Goal: Check status: Check status

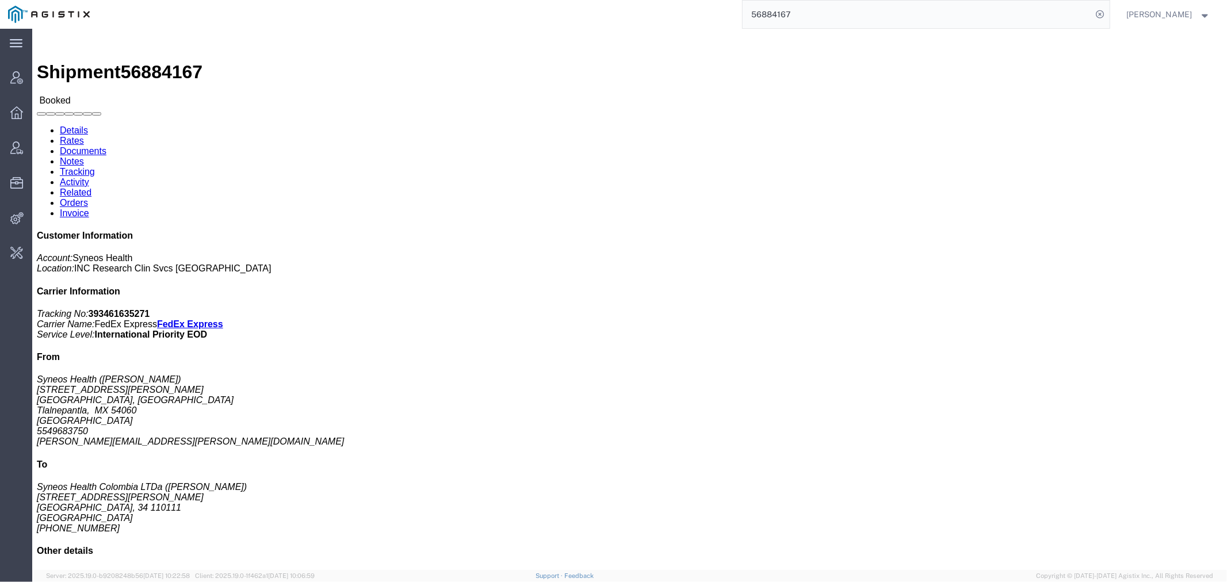
drag, startPoint x: 0, startPoint y: 0, endPoint x: 501, endPoint y: 6, distance: 501.1
click at [533, 6] on div "56884167" at bounding box center [604, 14] width 1012 height 29
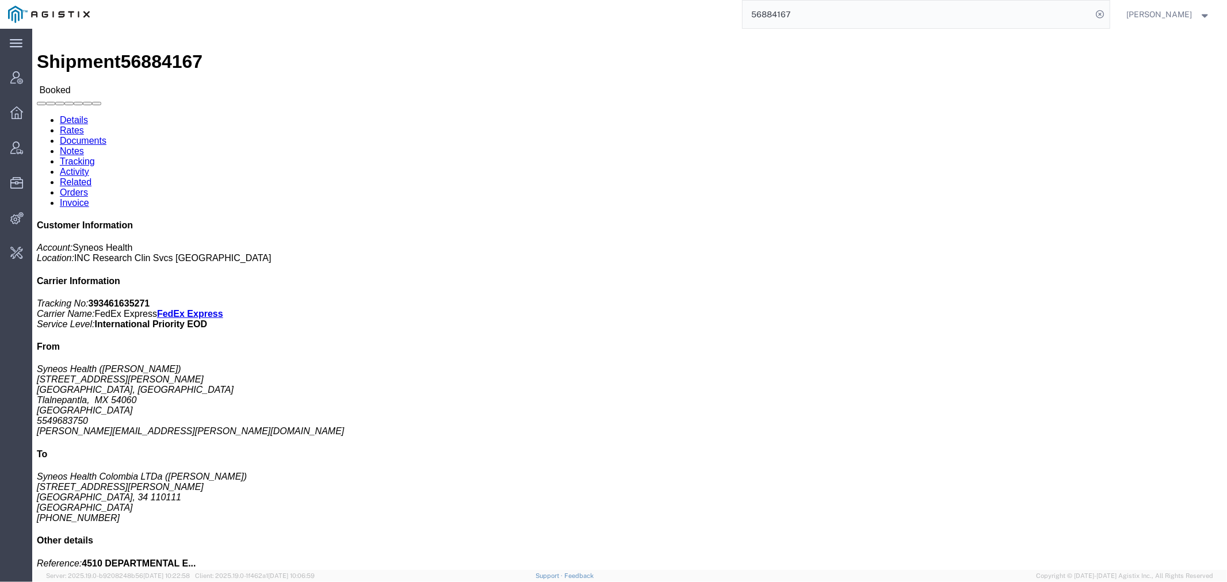
paste input "95036"
type input "56895036"
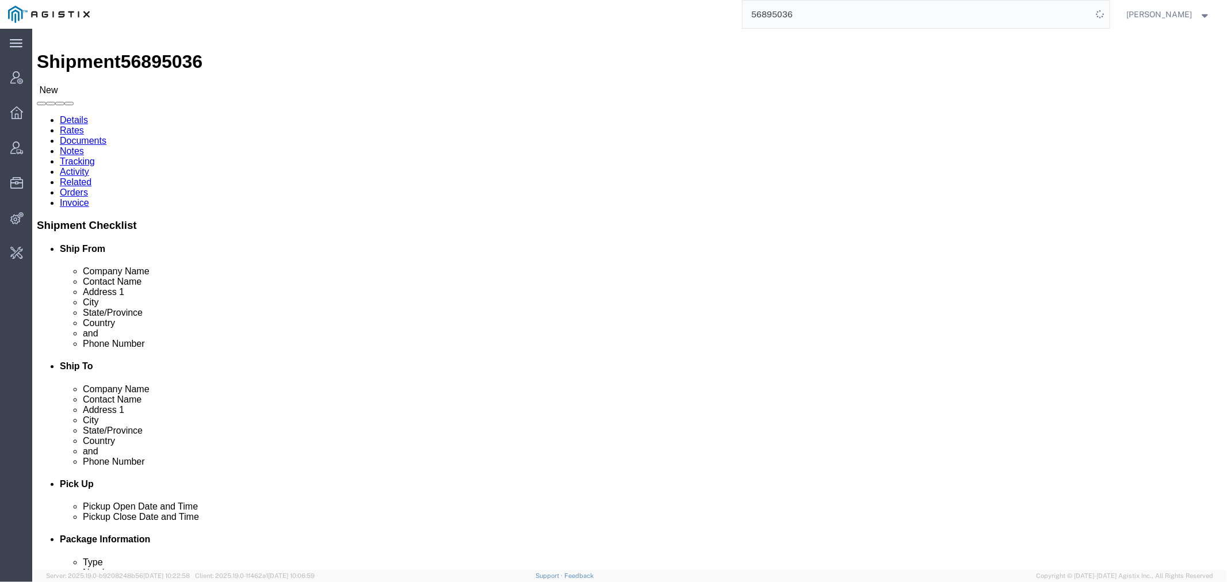
click link "Activity"
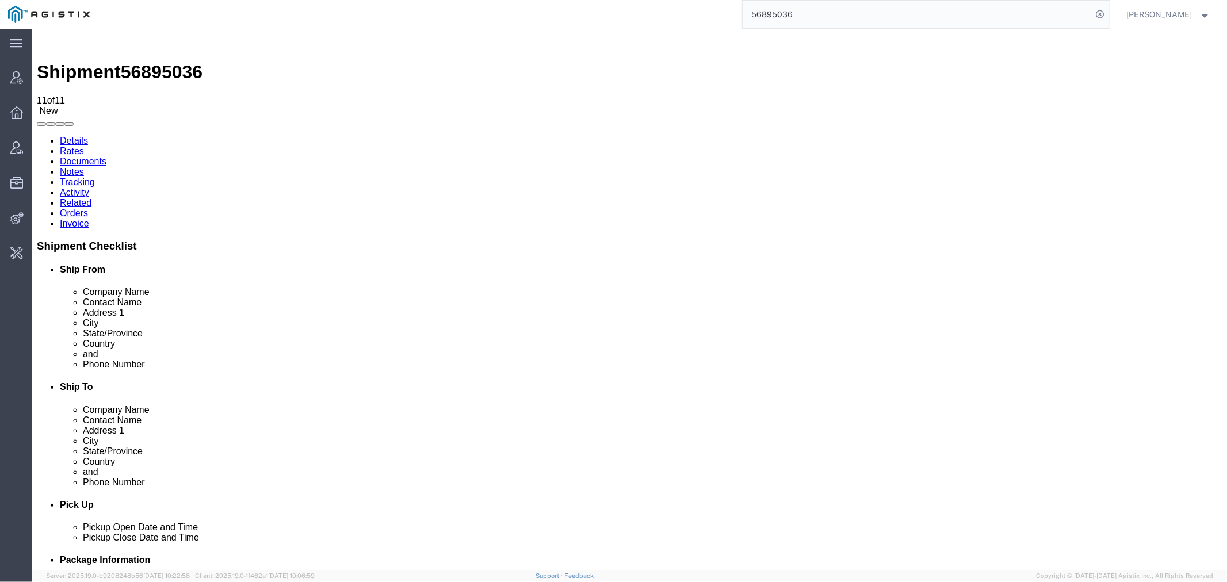
click at [167, 61] on span "56895036" at bounding box center [161, 71] width 82 height 21
copy span "56895036"
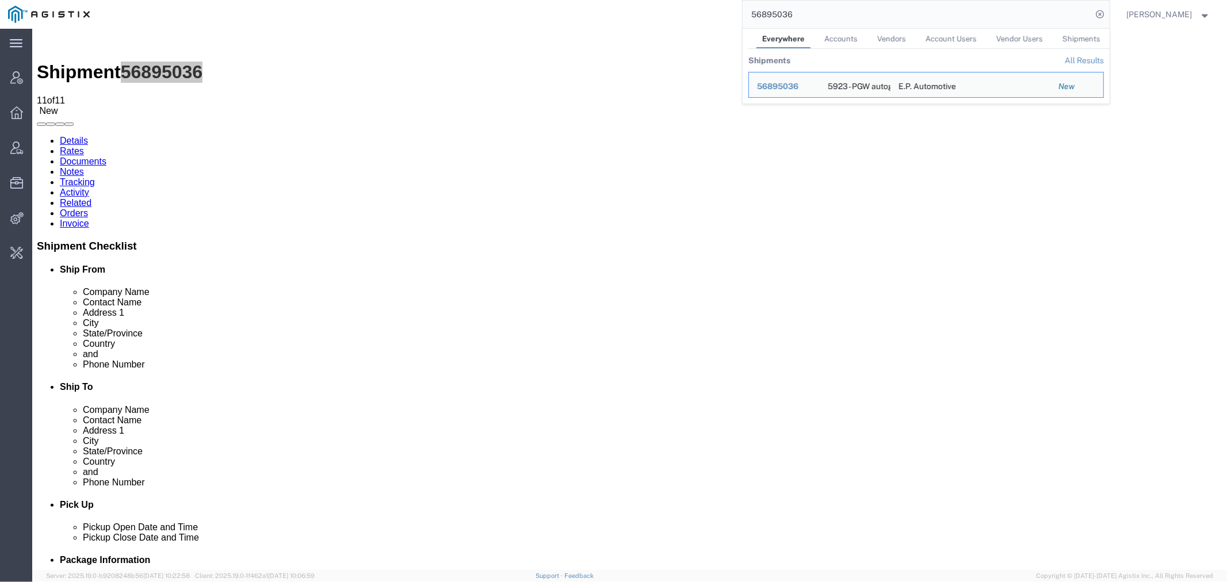
drag, startPoint x: 828, startPoint y: 17, endPoint x: 686, endPoint y: 16, distance: 142.1
click at [686, 16] on div "56895036 Everywhere Accounts Vendors Account Users Vendor Users Shipments Shipm…" at bounding box center [604, 14] width 1012 height 29
